Goal: Task Accomplishment & Management: Complete application form

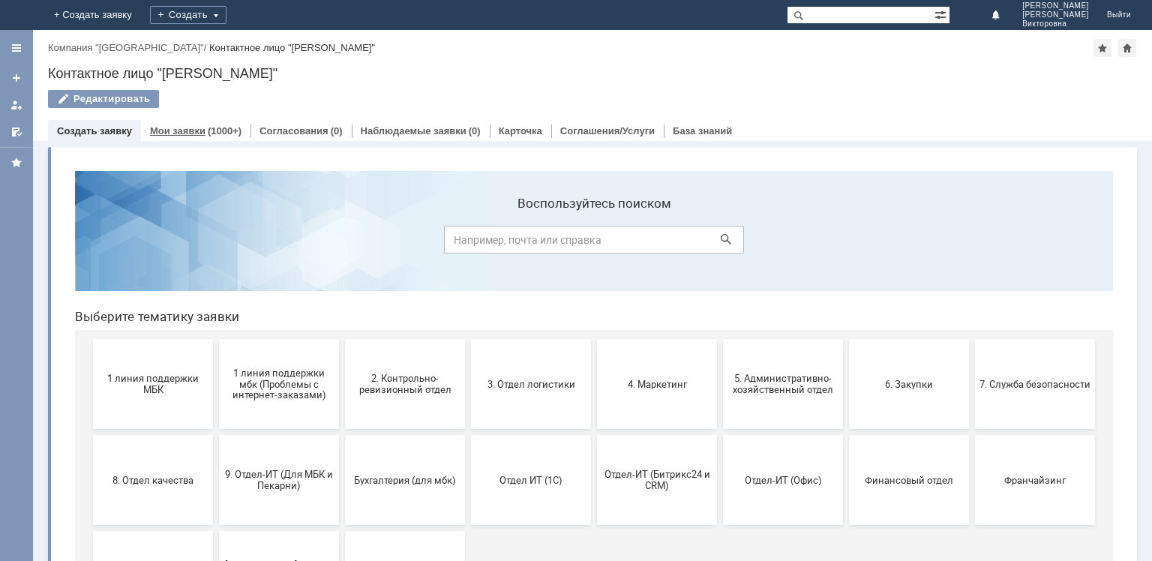
click at [195, 130] on link "Мои заявки" at bounding box center [177, 130] width 55 height 11
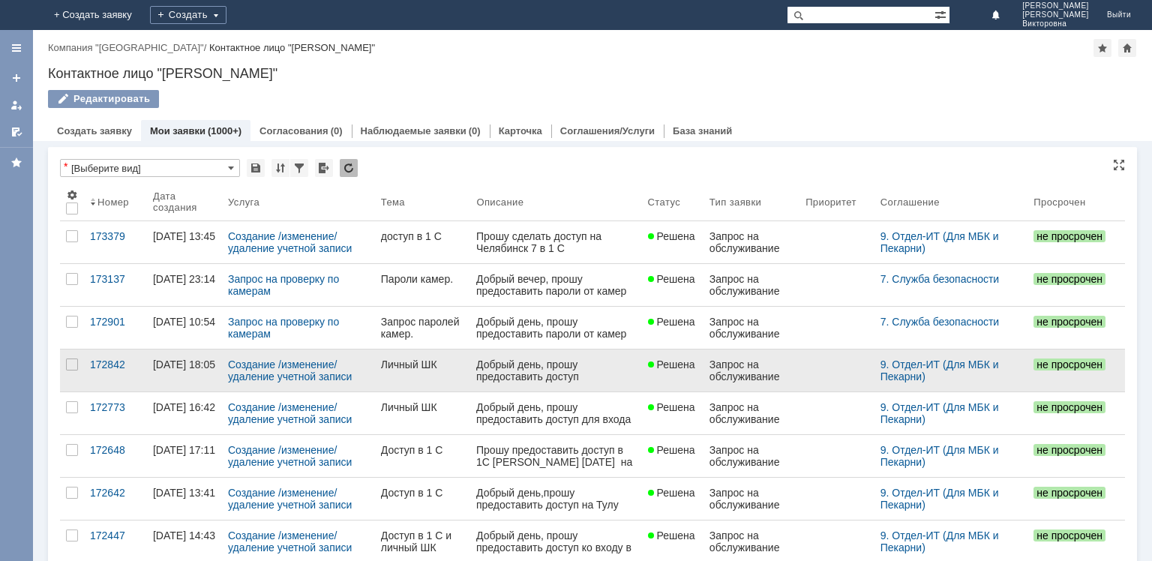
click at [396, 363] on div "Личный ШК" at bounding box center [423, 364] width 84 height 12
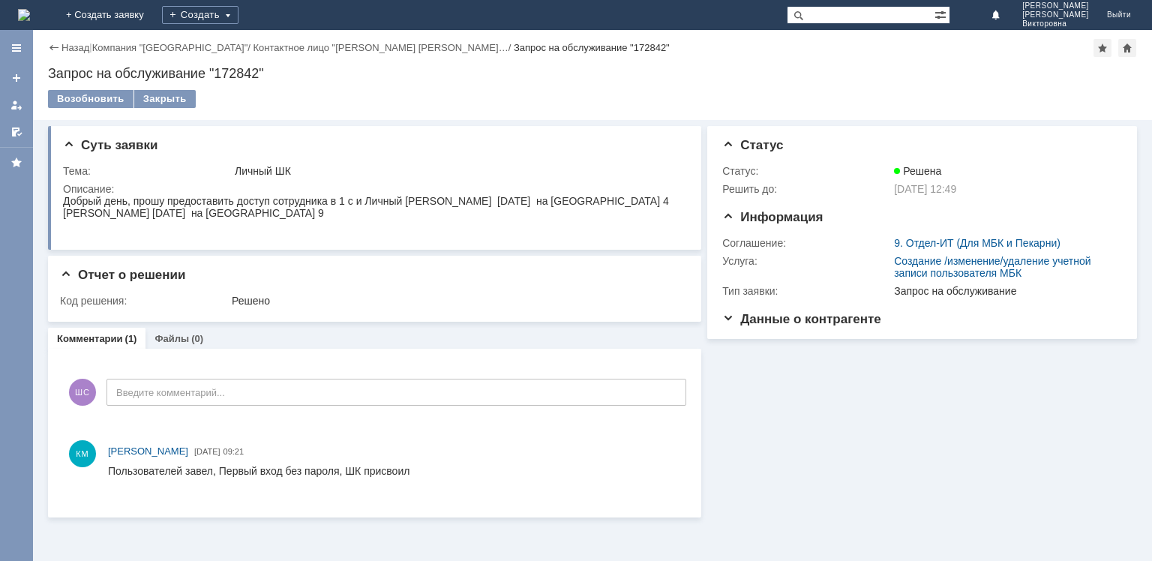
drag, startPoint x: 64, startPoint y: 201, endPoint x: 335, endPoint y: 222, distance: 272.2
click at [335, 219] on body "Добрый день, прошу предоставить доступ сотрудника в 1 с и Личный ШК Кирсанова А…" at bounding box center [366, 207] width 606 height 24
copy body "Добрый день, прошу предоставить доступ сотрудника в 1 с и Личный ШК Кирсанова А…"
click at [153, 15] on link "+ Создать заявку" at bounding box center [105, 15] width 96 height 30
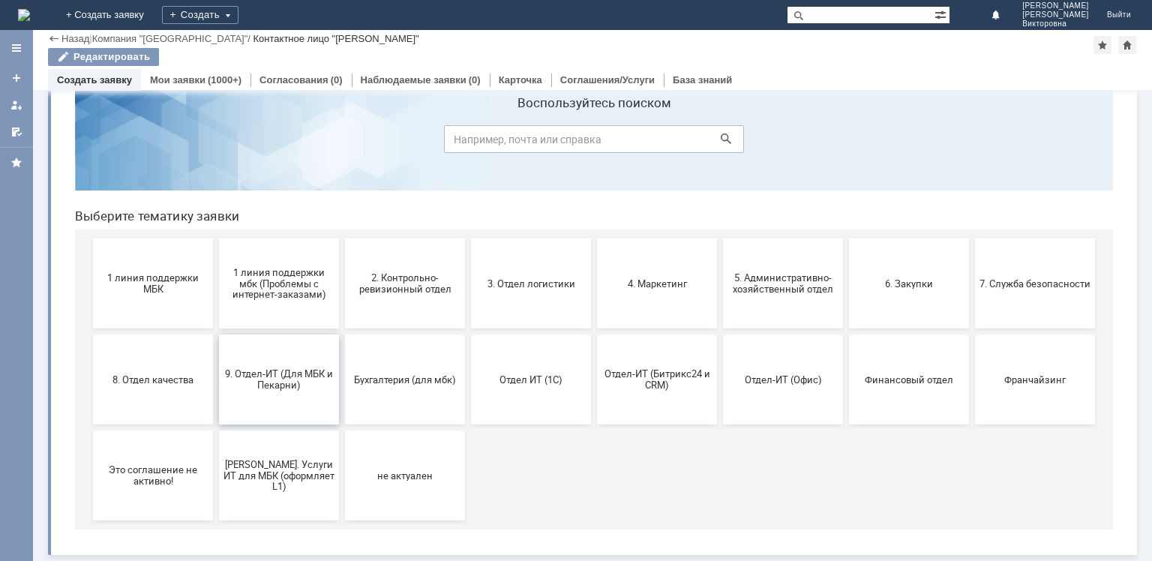
click at [278, 372] on span "9. Отдел-ИТ (Для МБК и Пекарни)" at bounding box center [278, 379] width 111 height 22
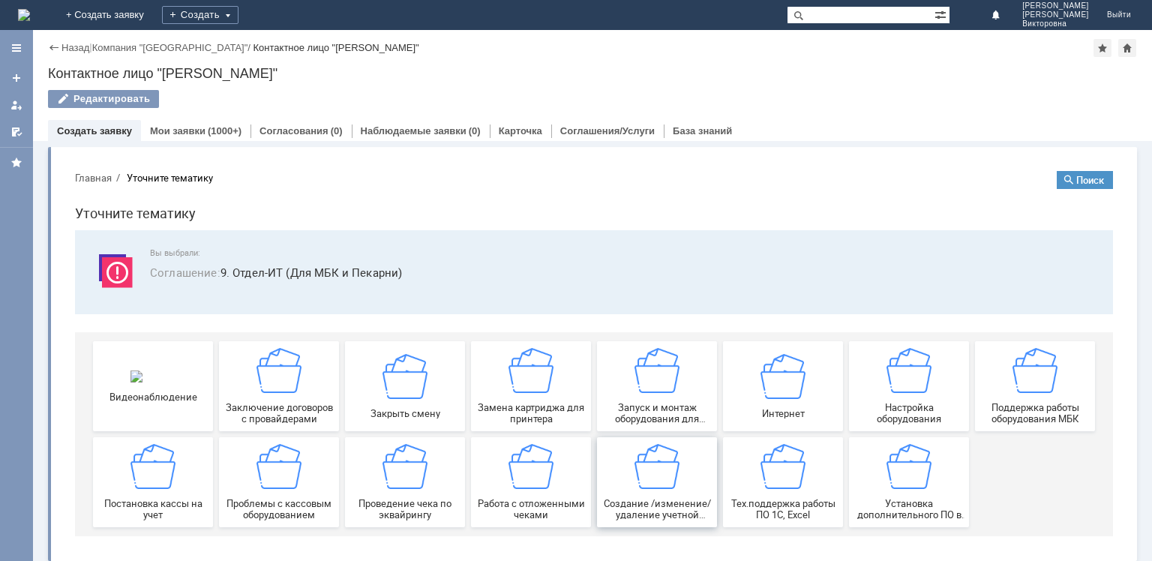
click at [643, 476] on img at bounding box center [656, 466] width 45 height 45
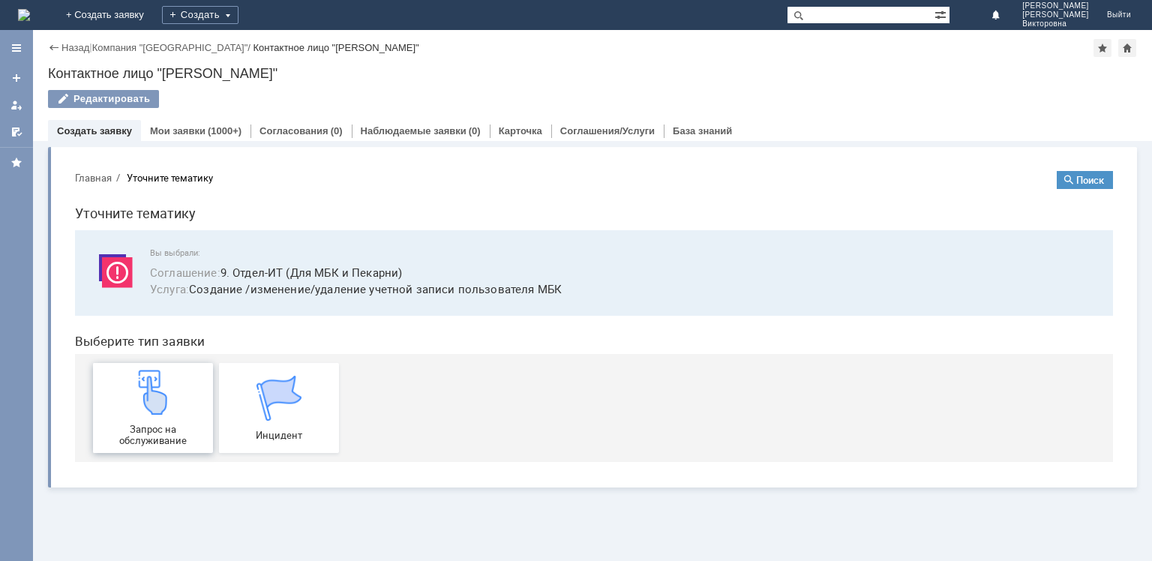
click at [149, 410] on img at bounding box center [152, 392] width 45 height 45
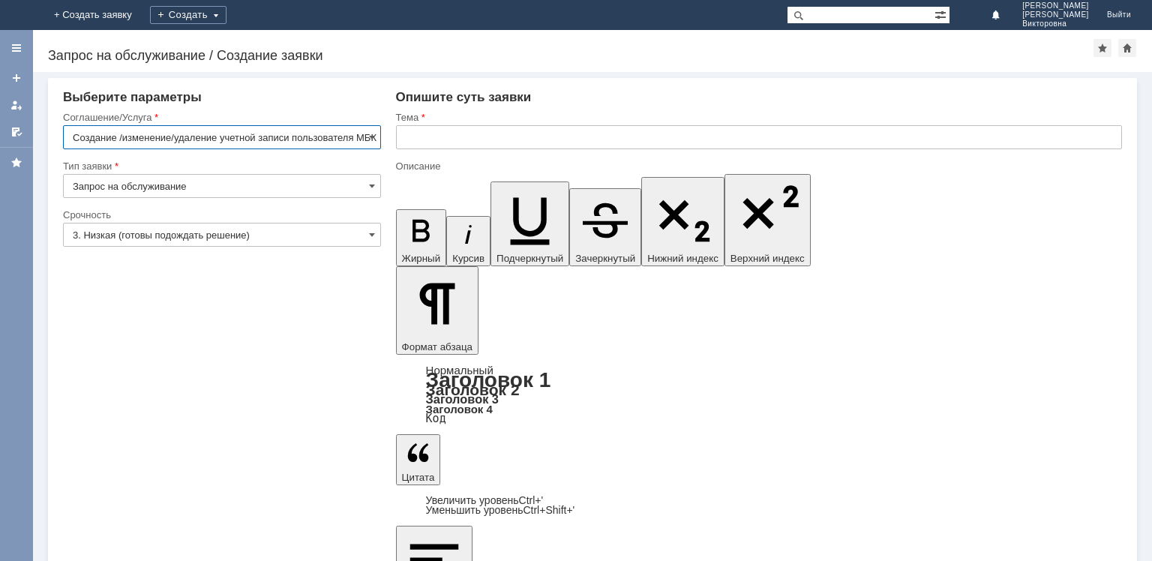
drag, startPoint x: 774, startPoint y: 4452, endPoint x: 1018, endPoint y: 4456, distance: 244.4
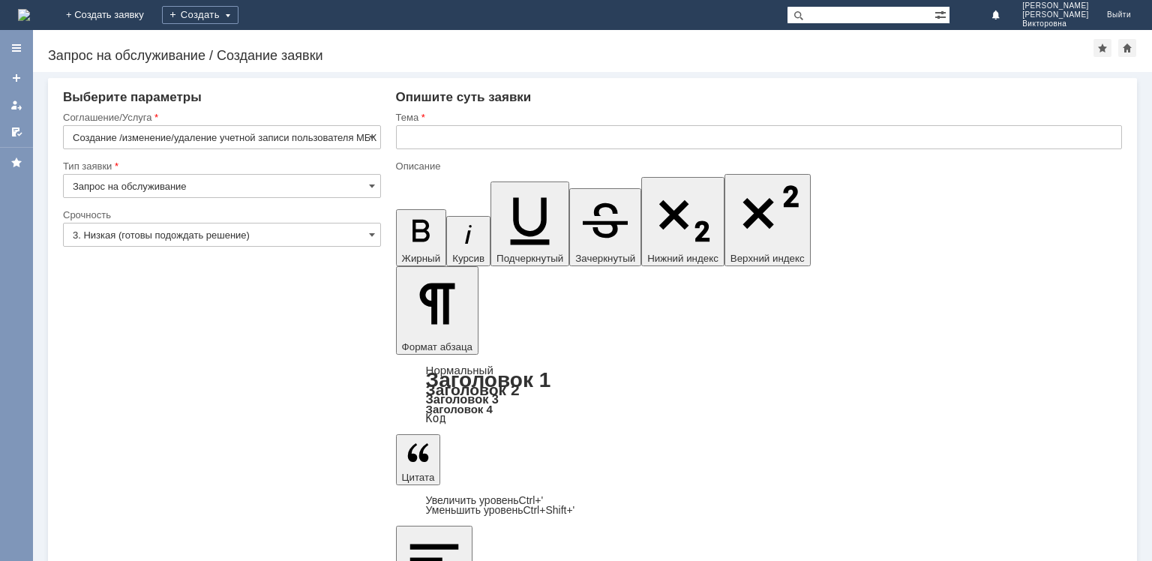
drag, startPoint x: 409, startPoint y: 4466, endPoint x: 674, endPoint y: 4463, distance: 264.7
click at [462, 144] on input "text" at bounding box center [759, 137] width 726 height 24
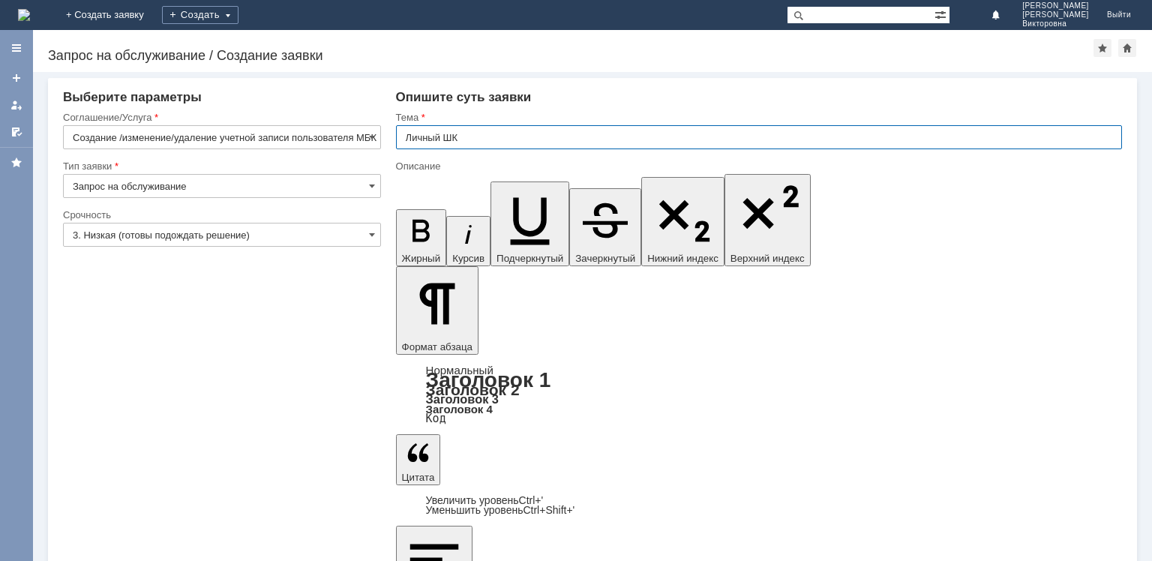
type input "Личный ШК"
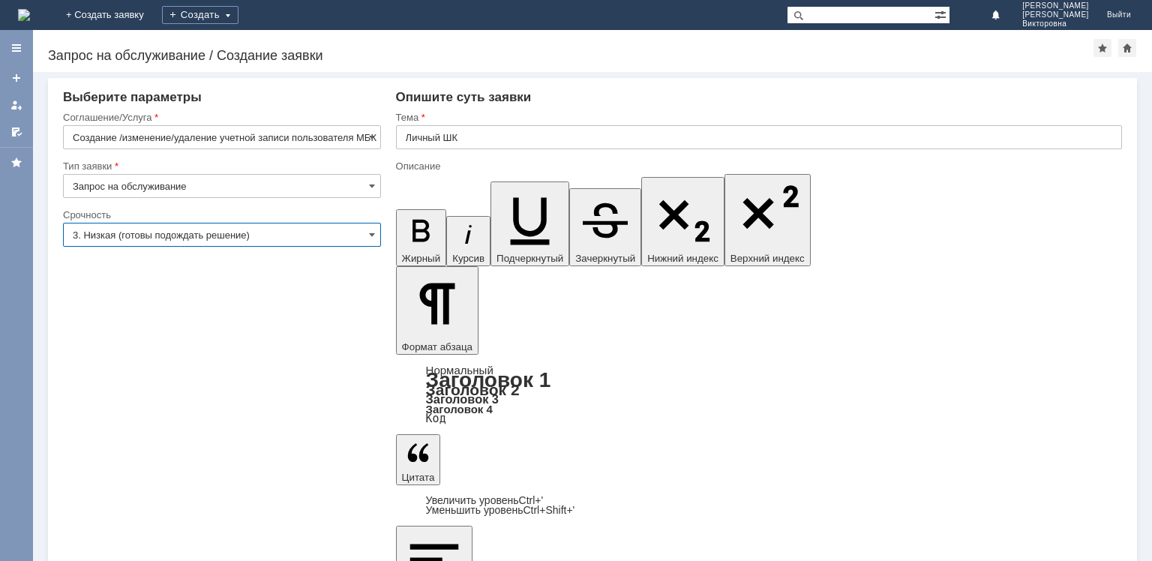
click at [258, 232] on input "3. Низкая (готовы подождать решение)" at bounding box center [222, 235] width 318 height 24
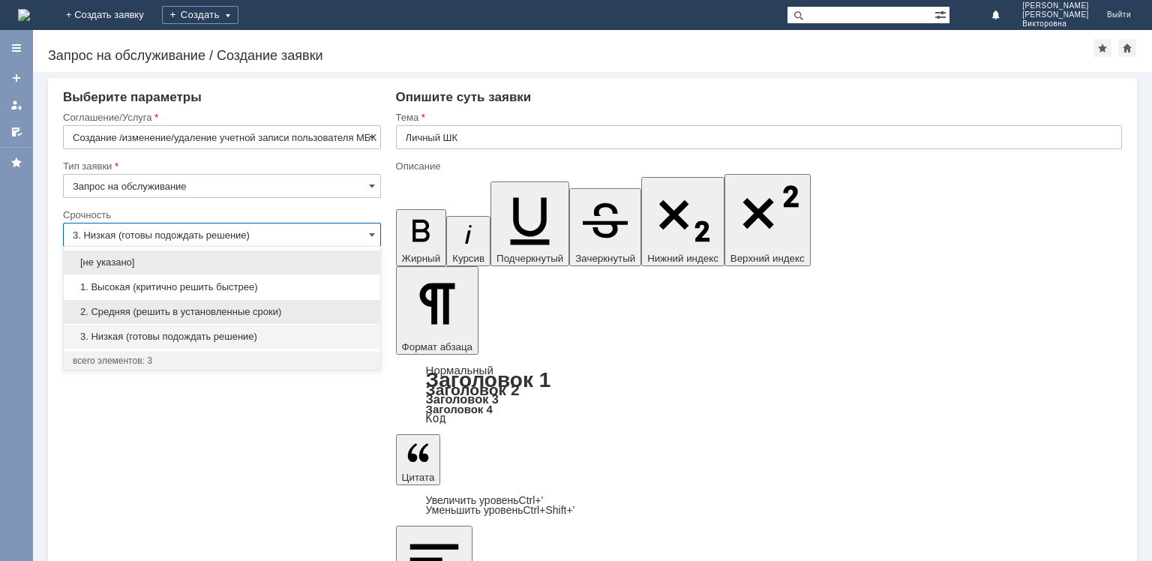
click at [188, 313] on span "2. Средняя (решить в установленные сроки)" at bounding box center [222, 312] width 298 height 12
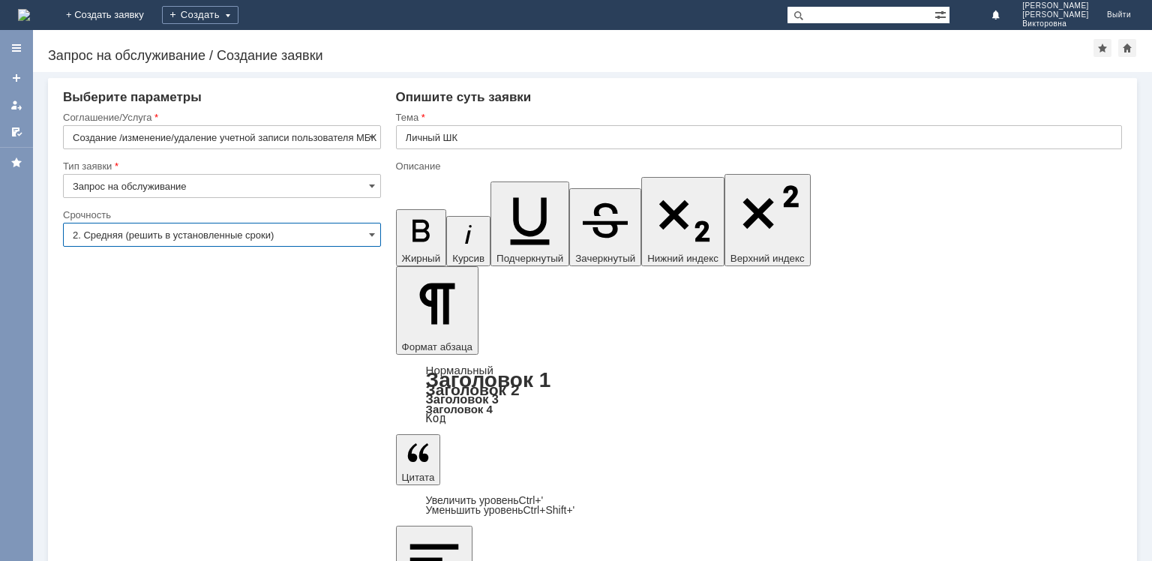
type input "2. Средняя (решить в установленные сроки)"
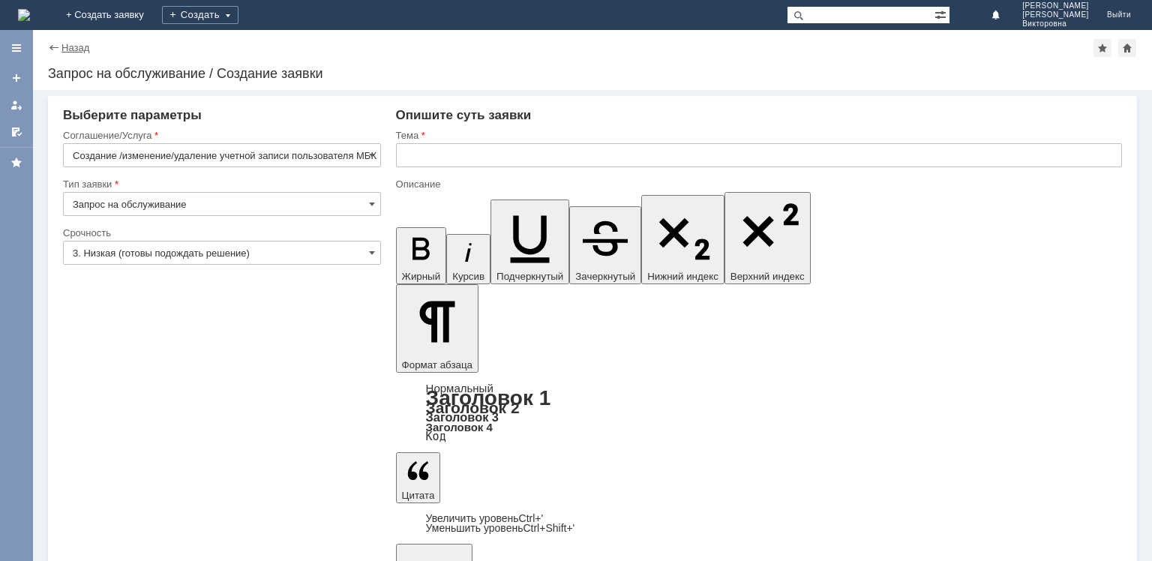
click at [72, 46] on link "Назад" at bounding box center [75, 47] width 28 height 11
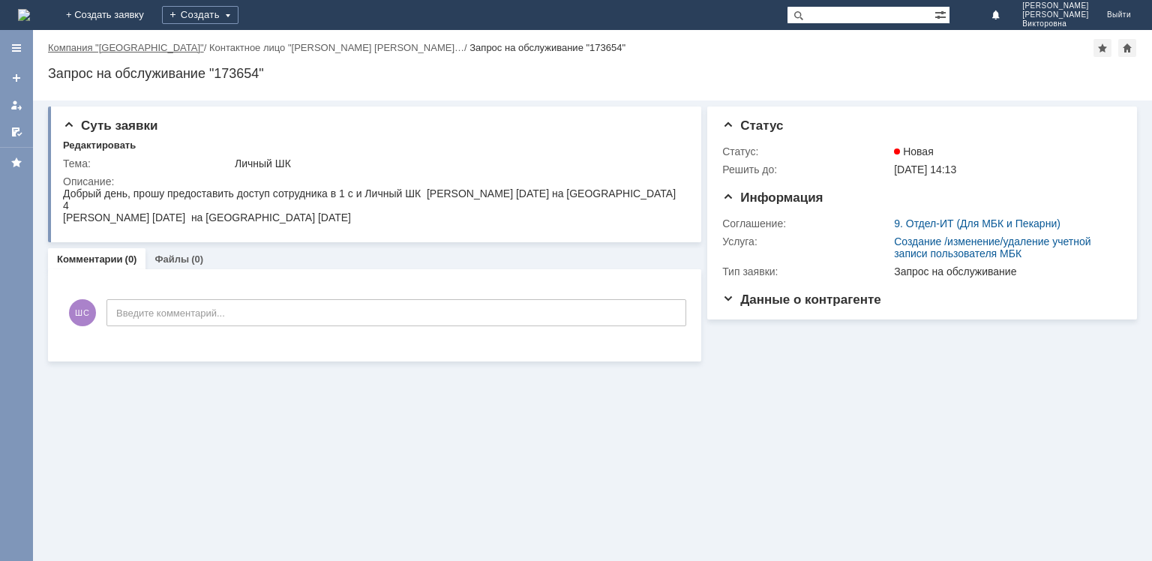
click at [113, 45] on link "Компания "[GEOGRAPHIC_DATA]"" at bounding box center [126, 47] width 156 height 11
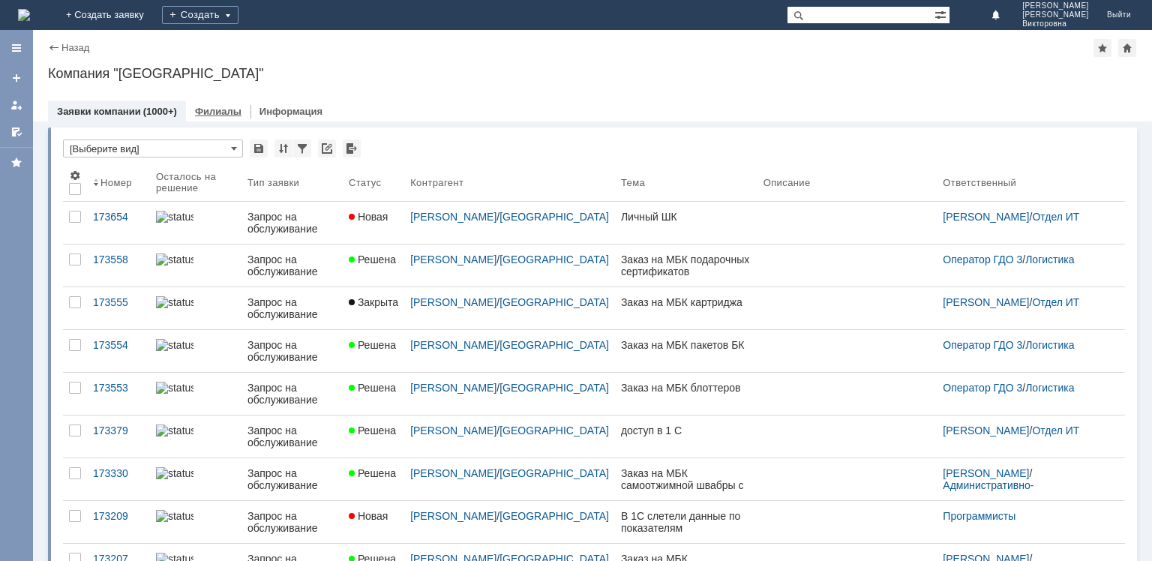
click at [219, 109] on link "Филиалы" at bounding box center [218, 111] width 46 height 11
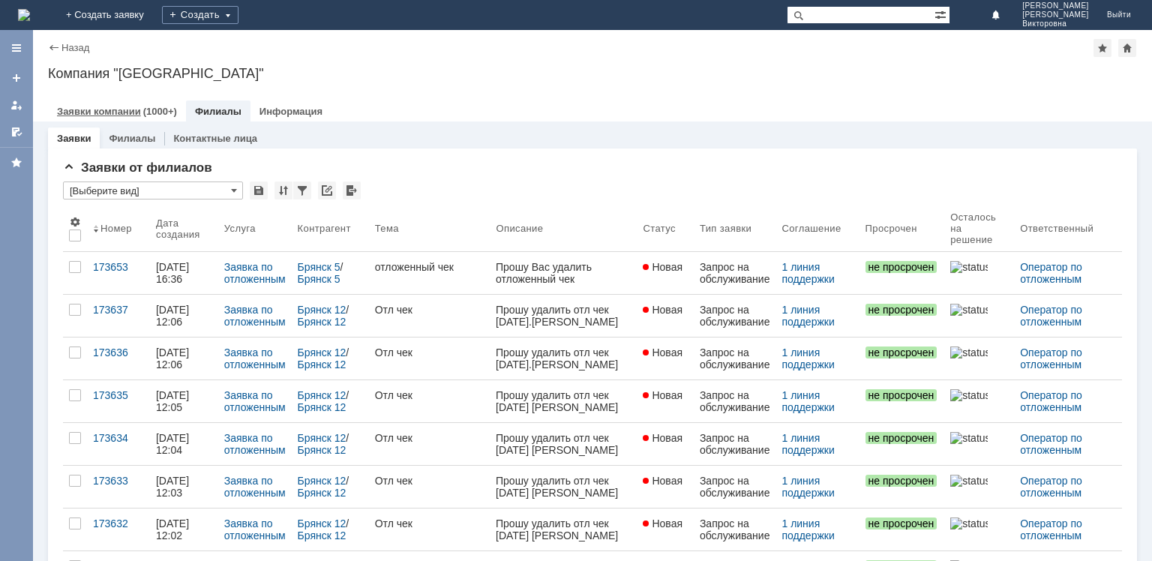
click at [111, 108] on link "Заявки компании" at bounding box center [99, 111] width 84 height 11
